Goal: Book appointment/travel/reservation

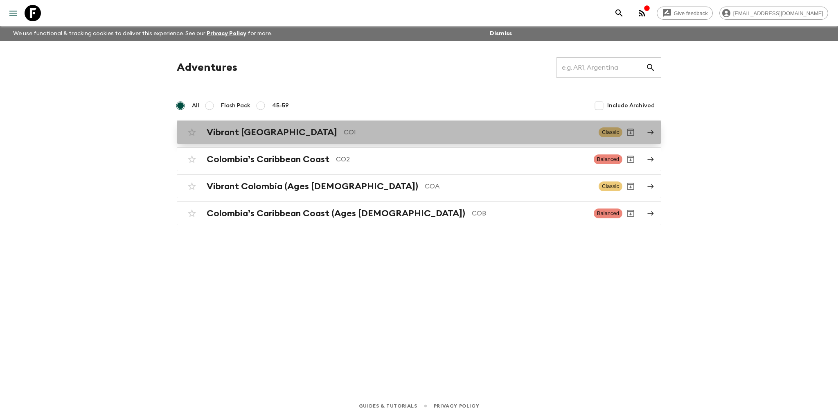
click at [252, 134] on h2 "Vibrant [GEOGRAPHIC_DATA]" at bounding box center [272, 132] width 131 height 11
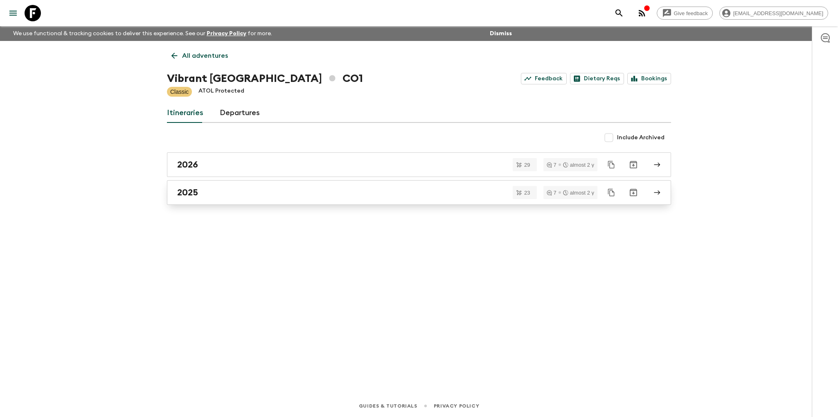
click at [189, 193] on h2 "2025" at bounding box center [187, 192] width 21 height 11
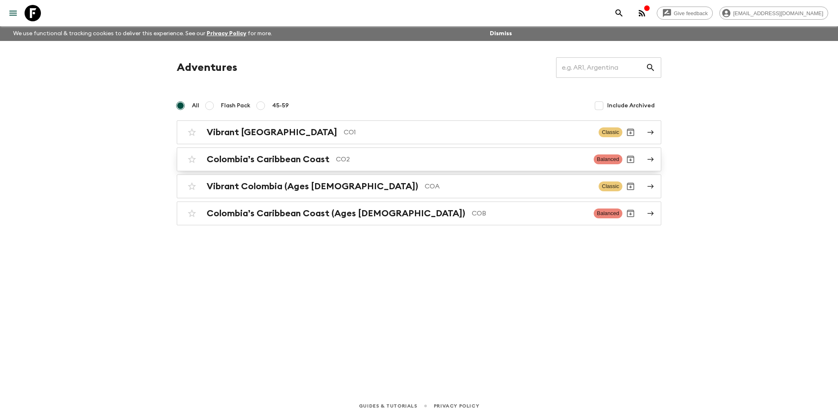
click at [268, 160] on h2 "Colombia’s Caribbean Coast" at bounding box center [268, 159] width 123 height 11
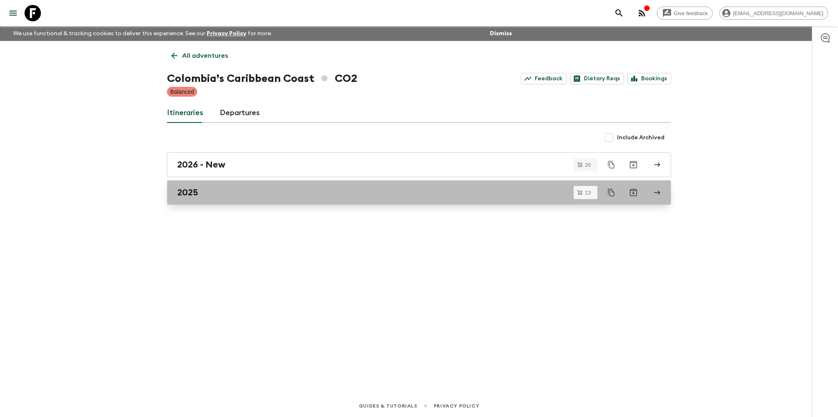
click at [200, 187] on div "2025" at bounding box center [411, 192] width 468 height 11
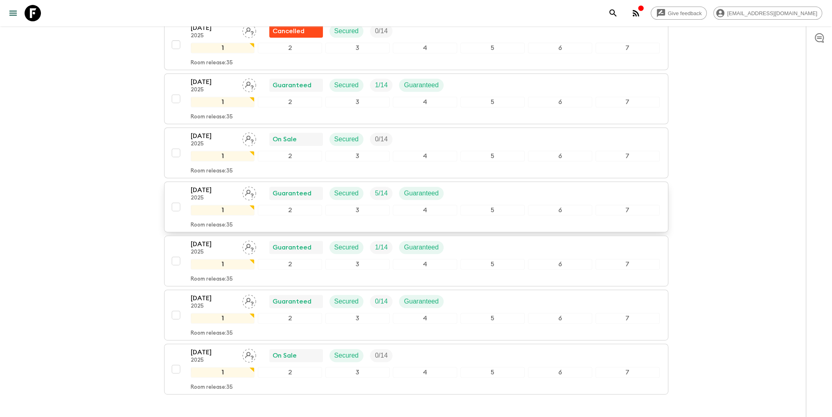
scroll to position [491, 0]
